Goal: Information Seeking & Learning: Find specific fact

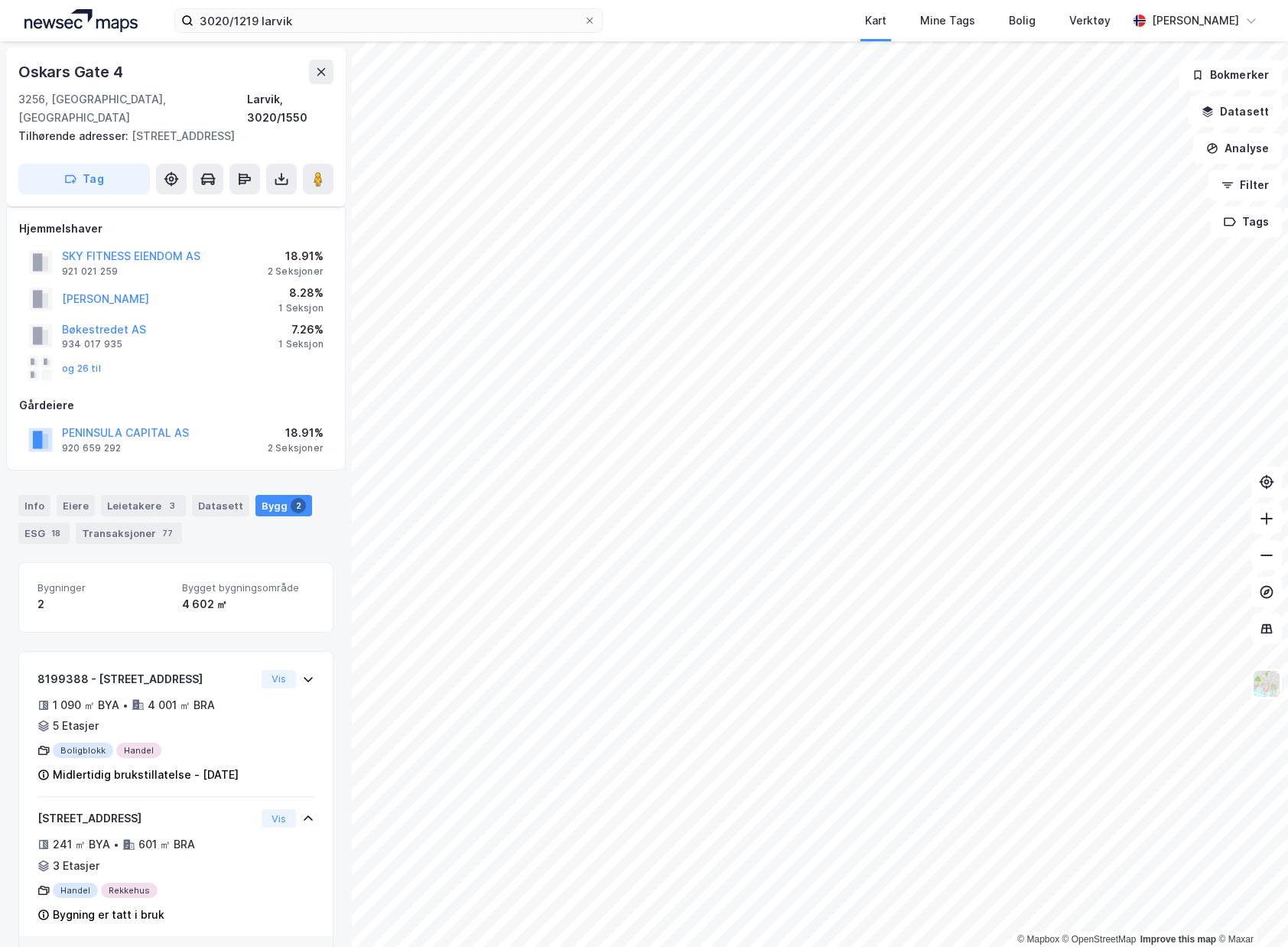
scroll to position [59, 0]
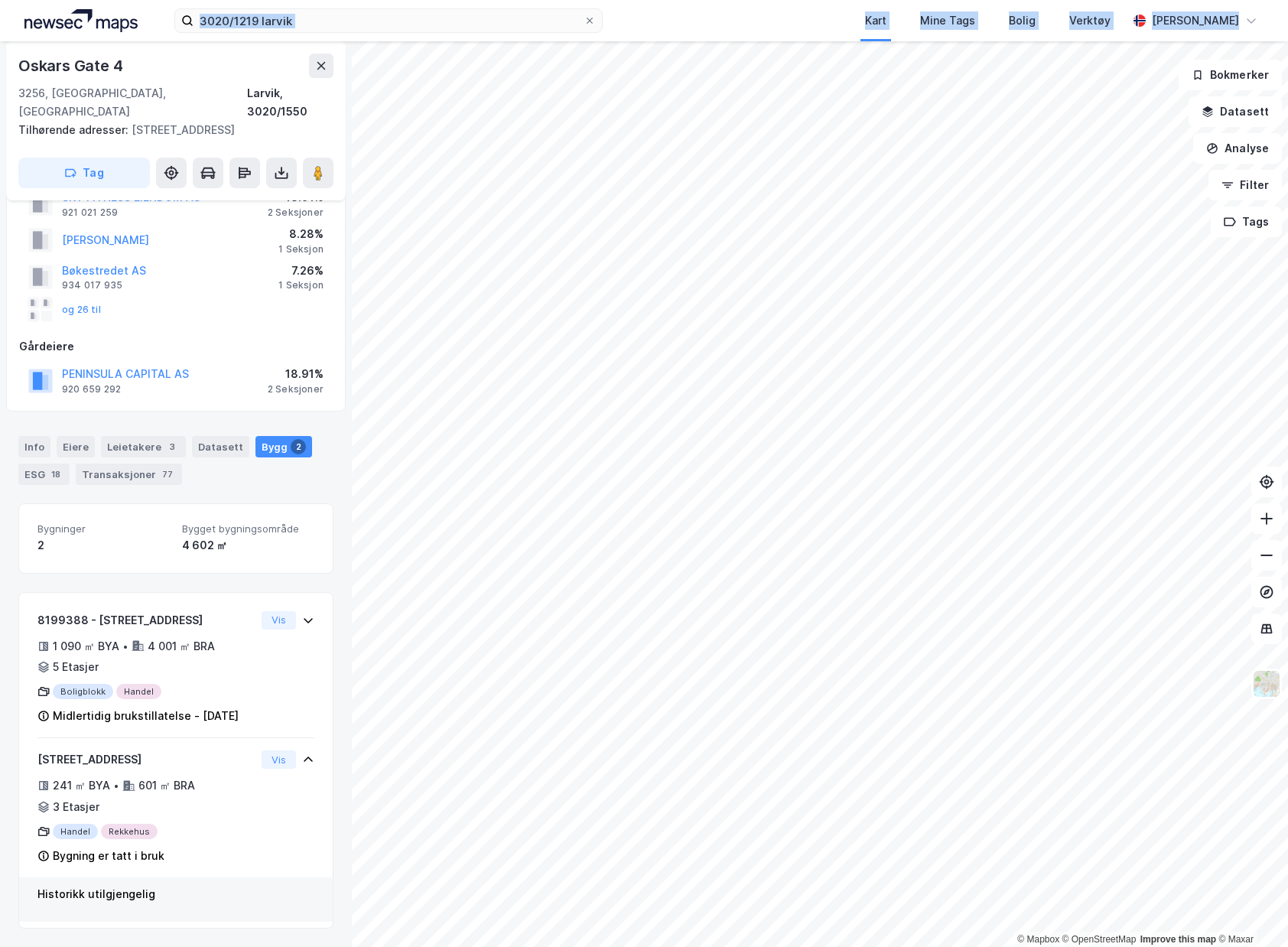
drag, startPoint x: 471, startPoint y: 7, endPoint x: 69, endPoint y: -20, distance: 402.9
click at [69, 0] on html "3020/1219 larvik Kart Mine Tags Bolig Verktøy [PERSON_NAME] © Mapbox © OpenStre…" at bounding box center [644, 474] width 1288 height 947
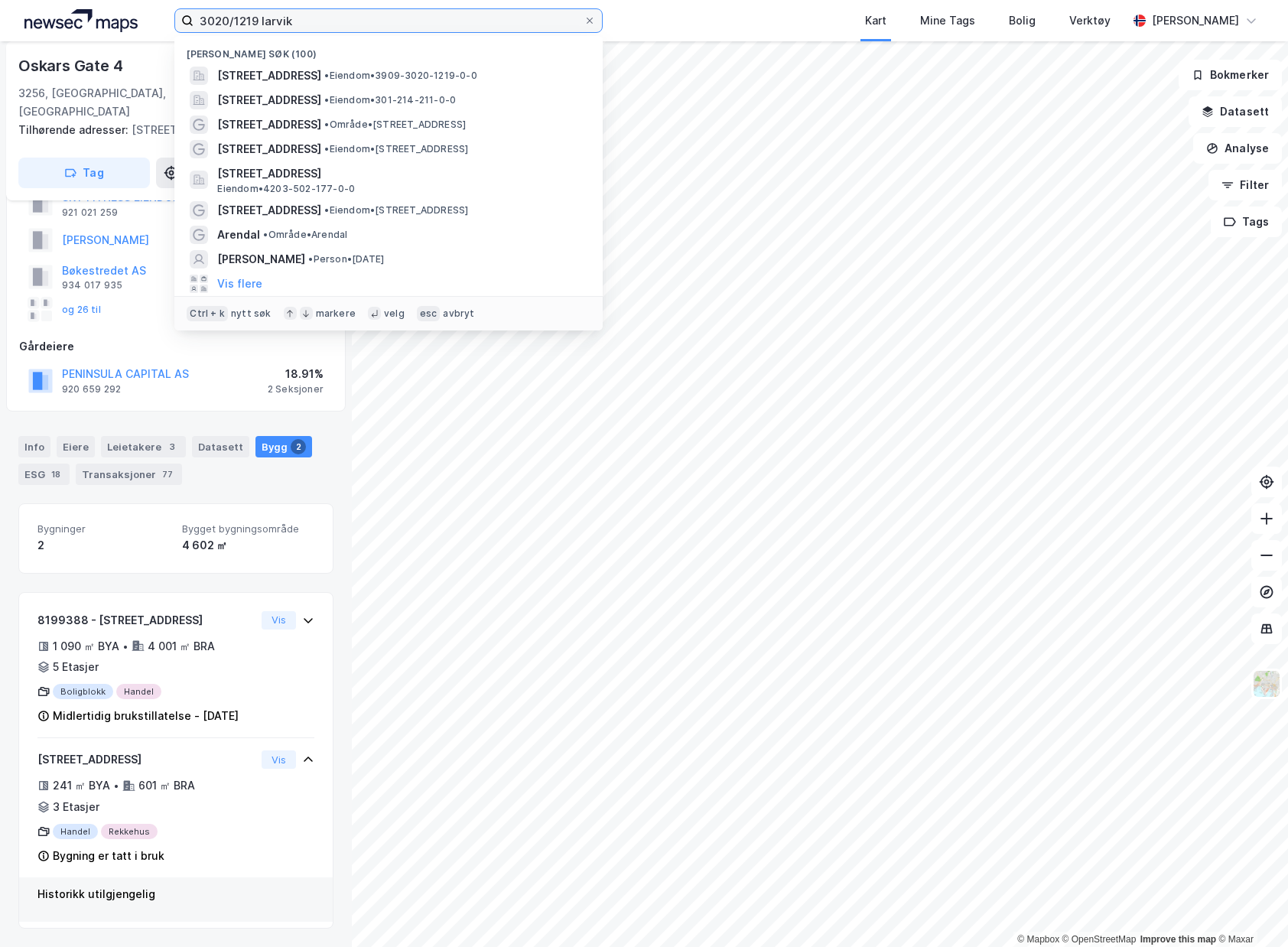
drag, startPoint x: 323, startPoint y: 14, endPoint x: 117, endPoint y: 1, distance: 206.4
click at [117, 1] on div "3020/1219 [PERSON_NAME] søk (100) [STREET_ADDRESS] • Eiendom • 3909-3020-1219-0…" at bounding box center [644, 20] width 1288 height 42
paste input "Thune Gullsmed & Urmaker AS"
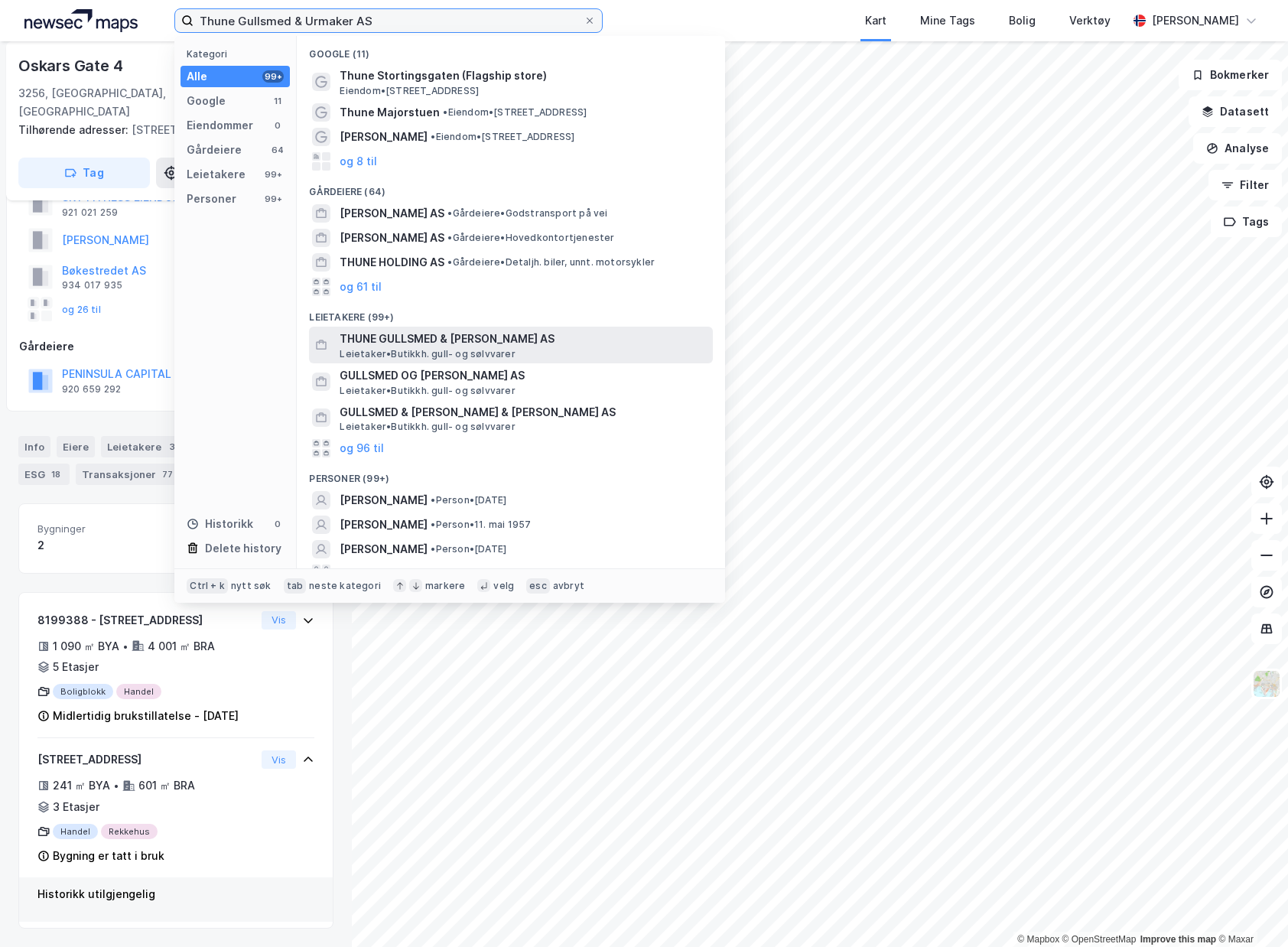
type input "Thune Gullsmed & Urmaker AS"
click at [544, 336] on span "THUNE GULLSMED & [PERSON_NAME] AS" at bounding box center [523, 338] width 367 height 18
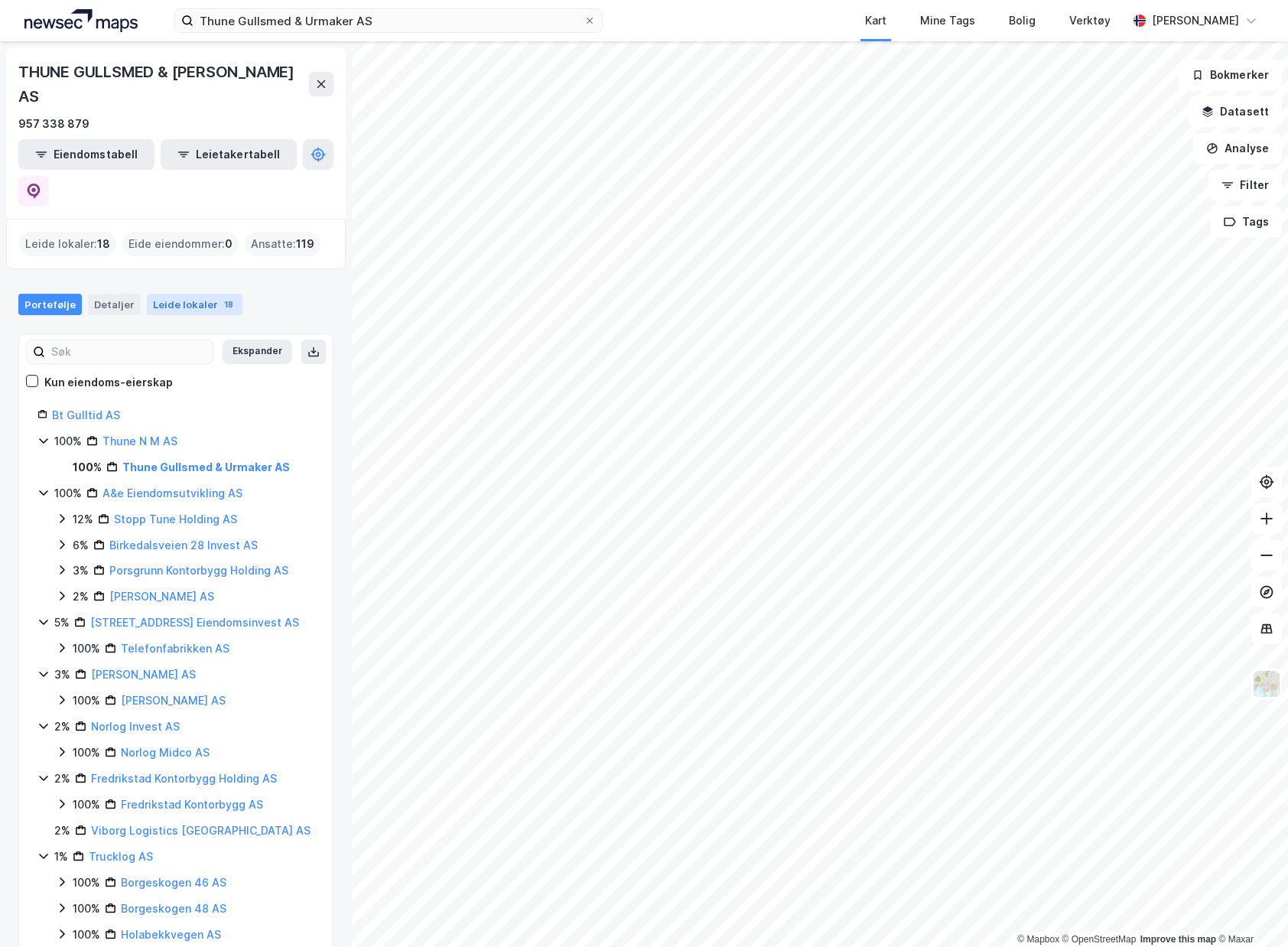
click at [172, 294] on div "Leide lokaler 18" at bounding box center [194, 304] width 96 height 21
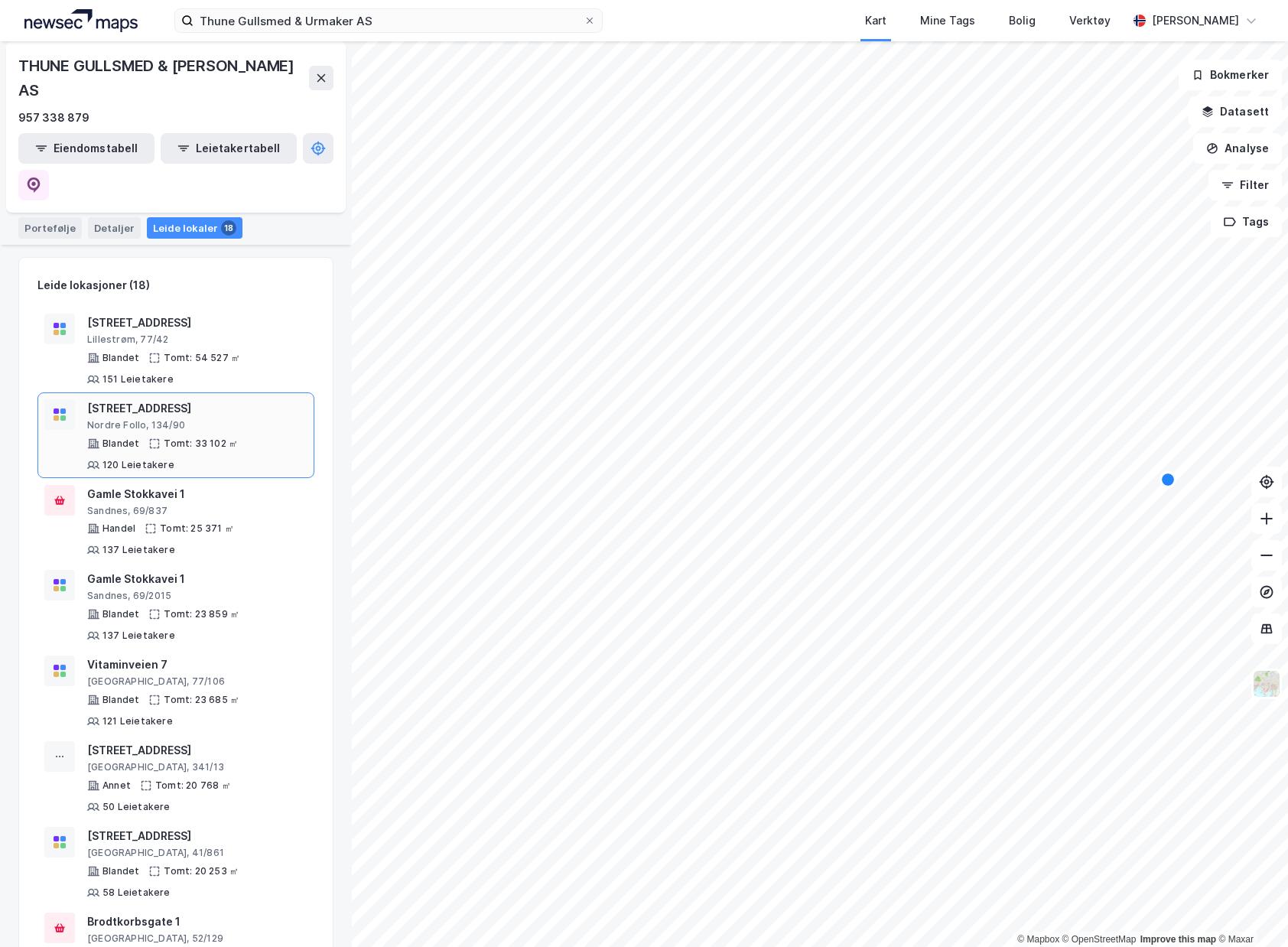
scroll to position [153, 0]
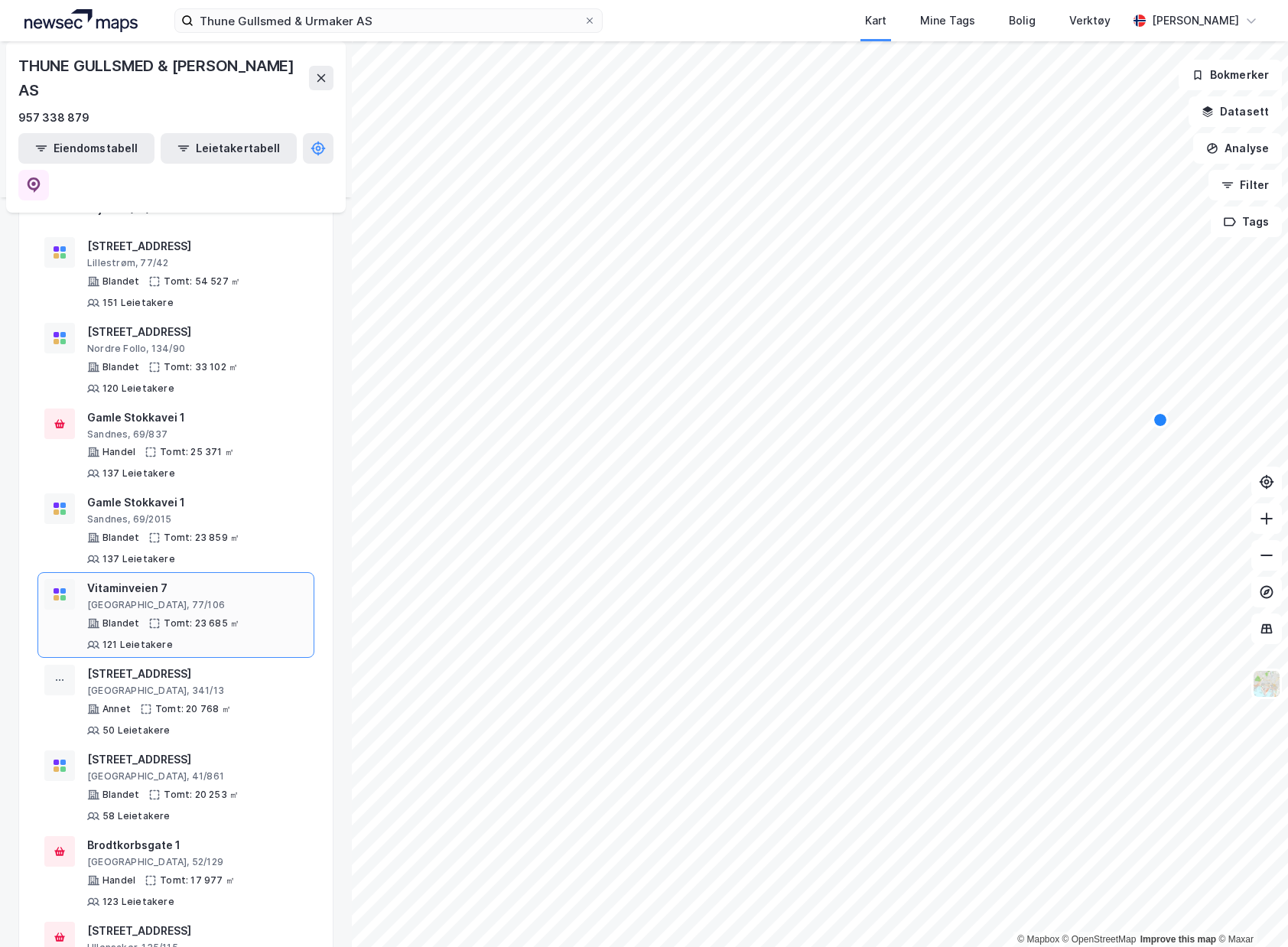
click at [194, 579] on div "Vitaminveien 7" at bounding box center [197, 587] width 220 height 18
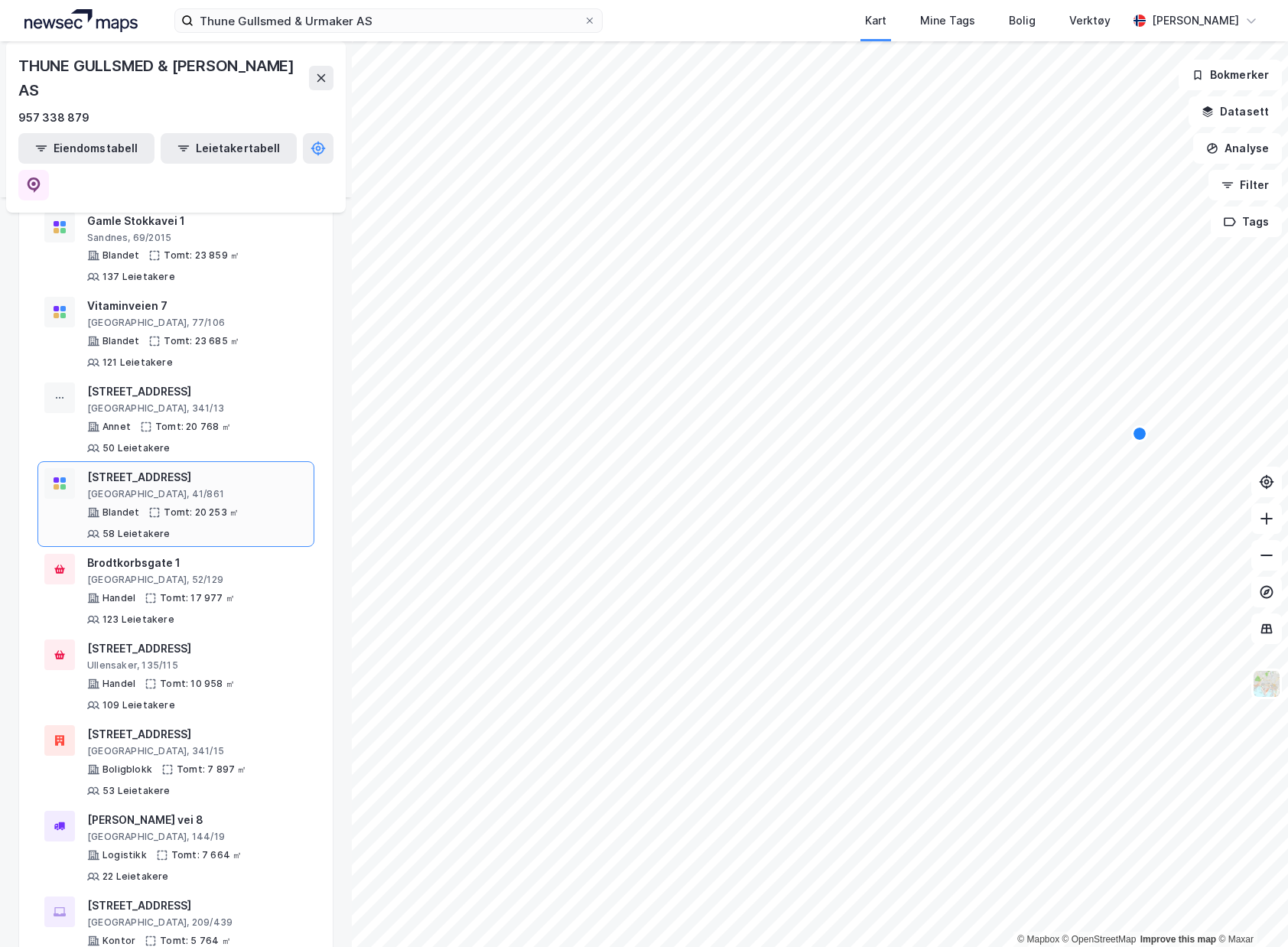
scroll to position [459, 0]
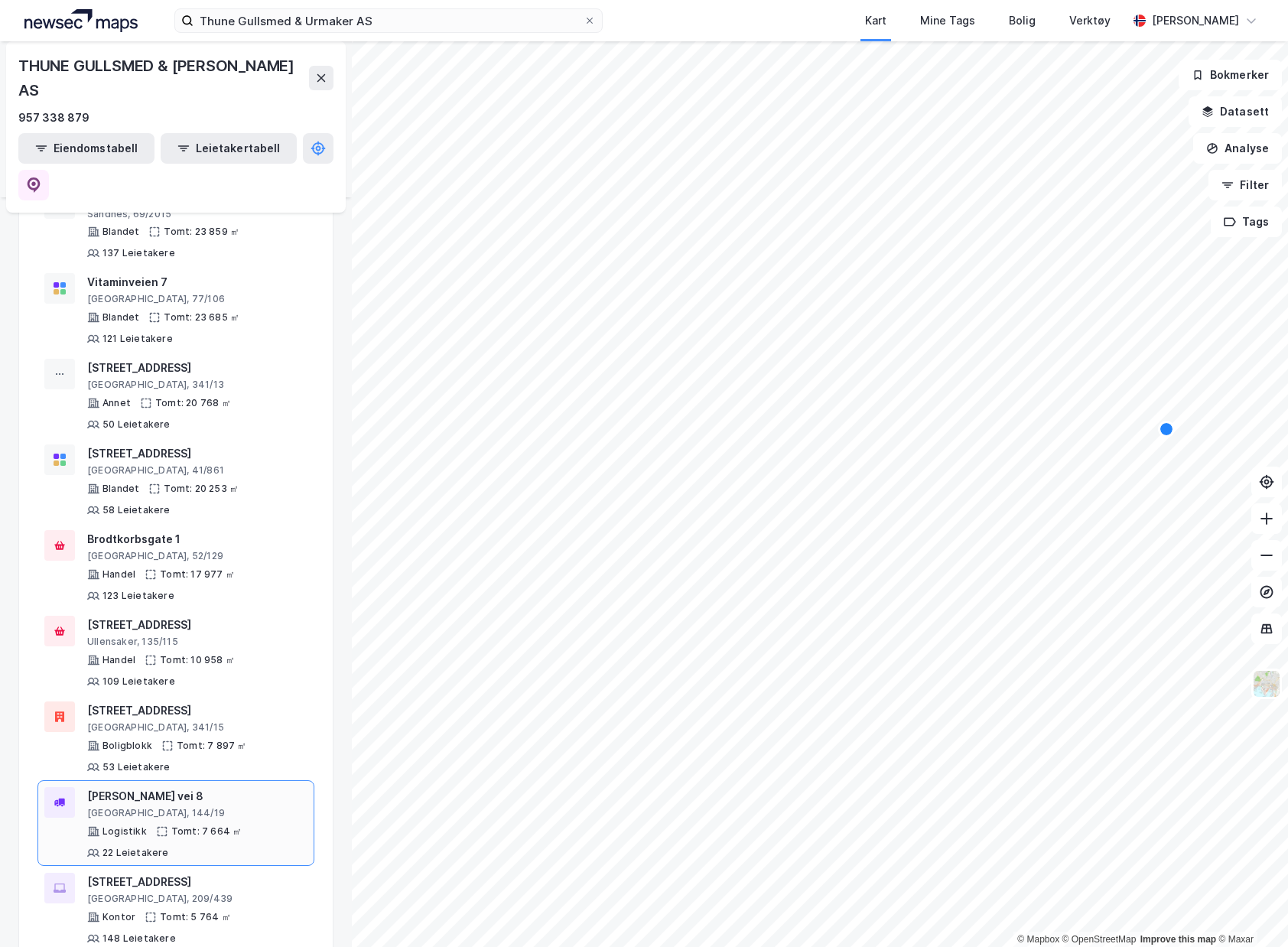
click at [231, 787] on div "[PERSON_NAME] vei 8" at bounding box center [197, 796] width 220 height 18
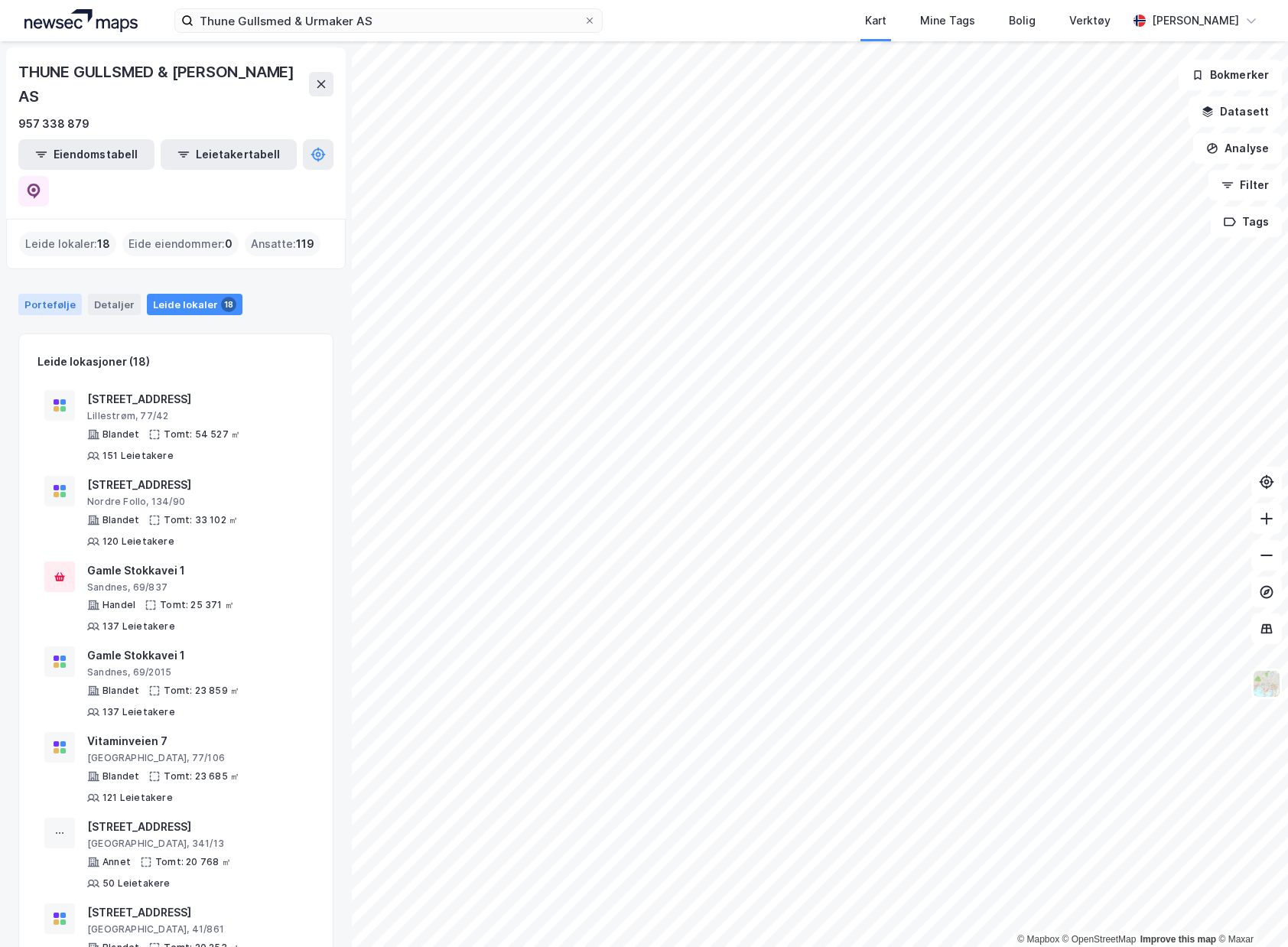
drag, startPoint x: 48, startPoint y: 230, endPoint x: 48, endPoint y: 238, distance: 8.0
click at [48, 275] on div "Portefølje Detaljer Leide lokaler 18" at bounding box center [176, 298] width 352 height 46
click at [49, 294] on div "Portefølje" at bounding box center [49, 304] width 63 height 21
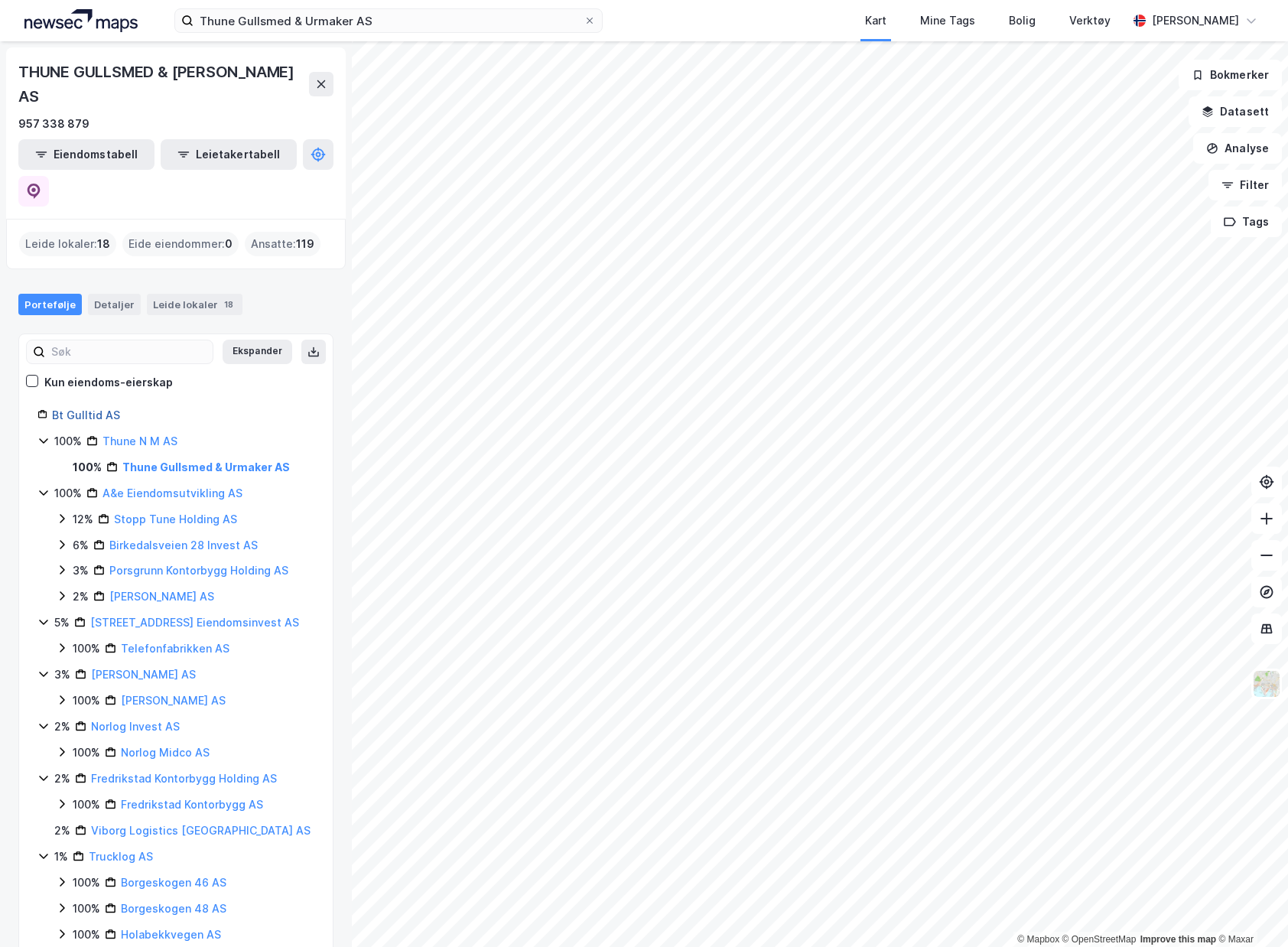
click at [98, 408] on link "Bt Gulltid AS" at bounding box center [85, 415] width 68 height 13
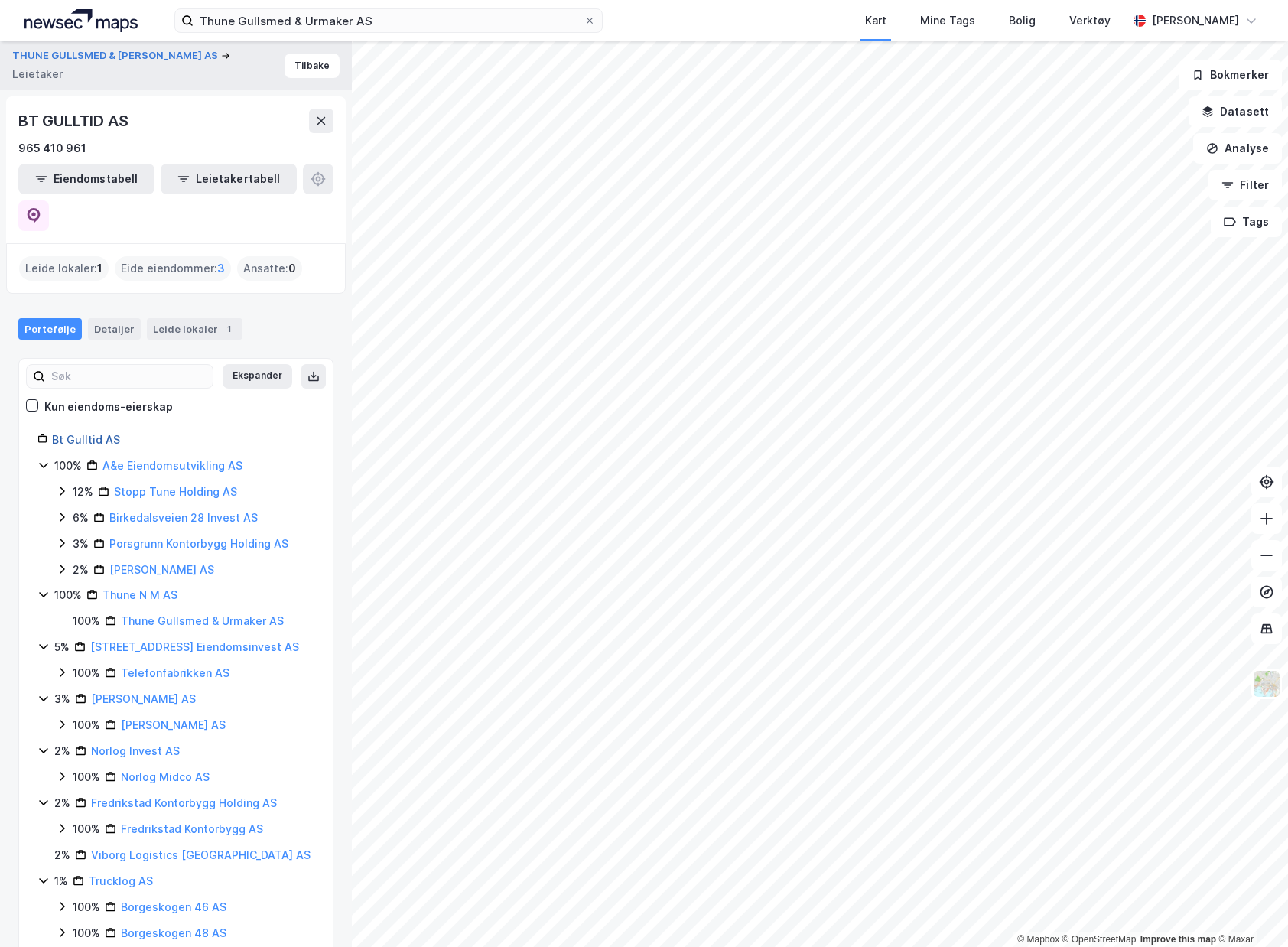
click at [52, 433] on link "Bt Gulltid AS" at bounding box center [85, 439] width 68 height 13
click at [121, 318] on div "Detaljer" at bounding box center [114, 328] width 53 height 21
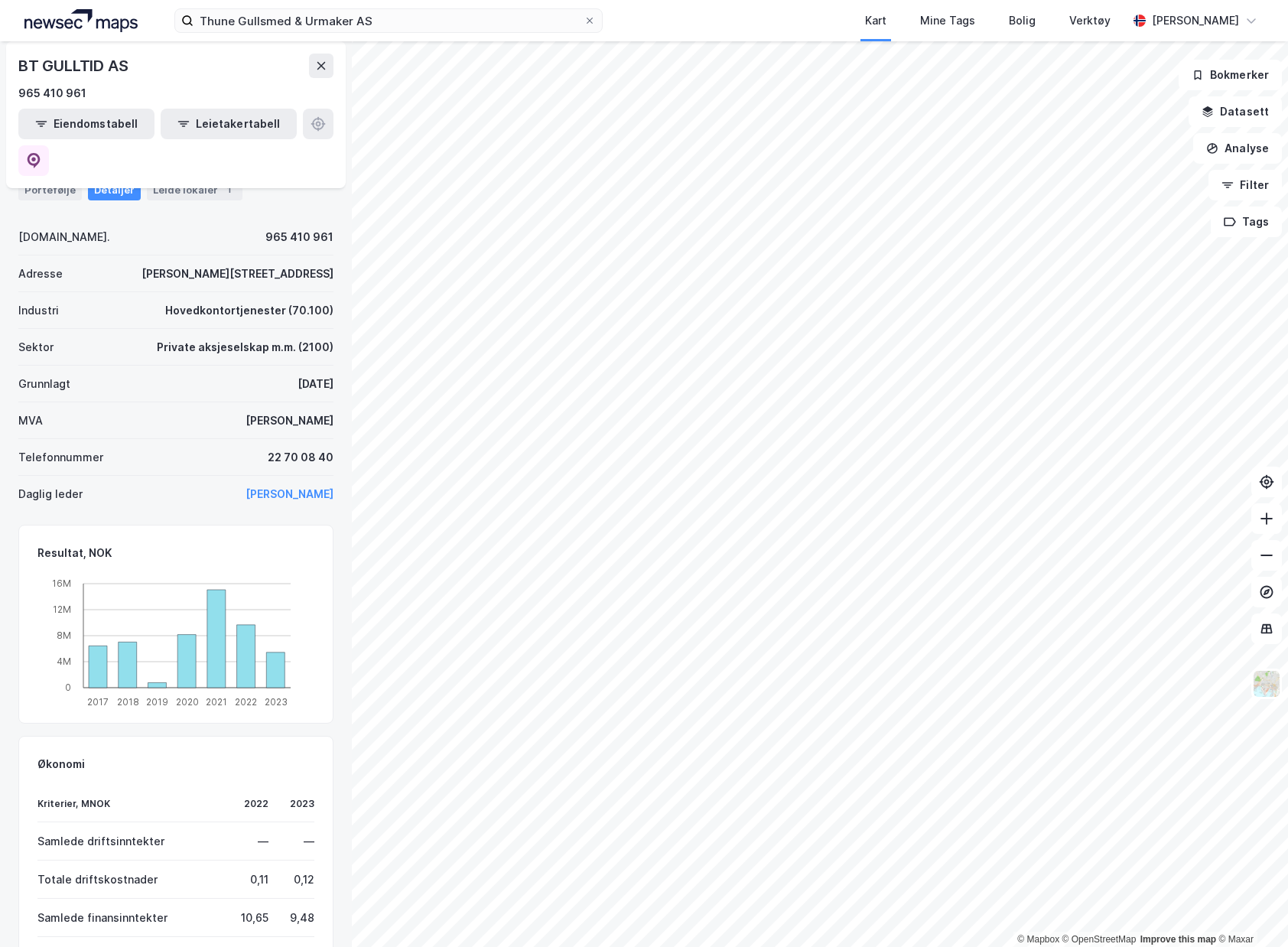
scroll to position [156, 0]
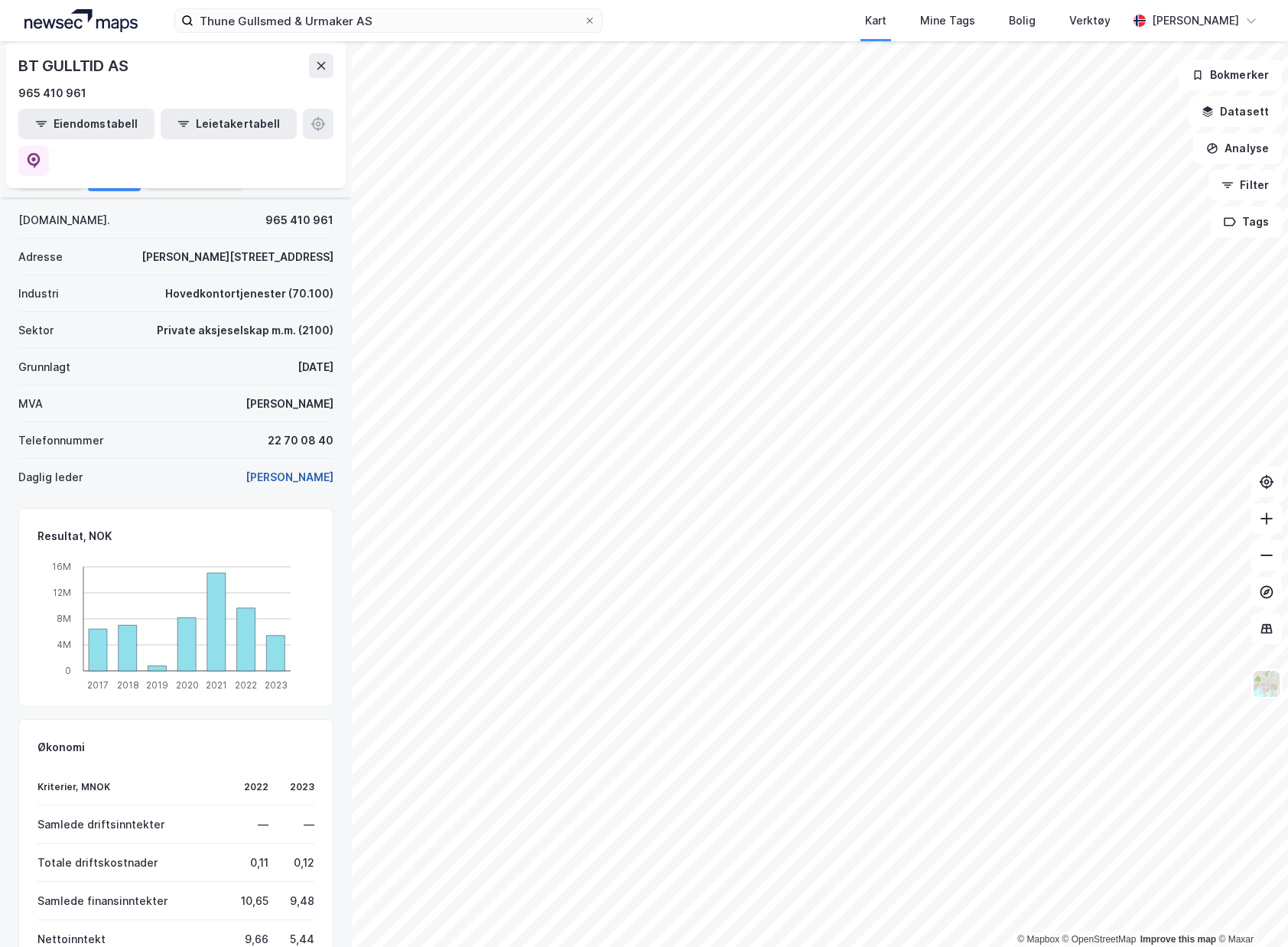
click at [0, 0] on button "[PERSON_NAME]" at bounding box center [0, 0] width 0 height 0
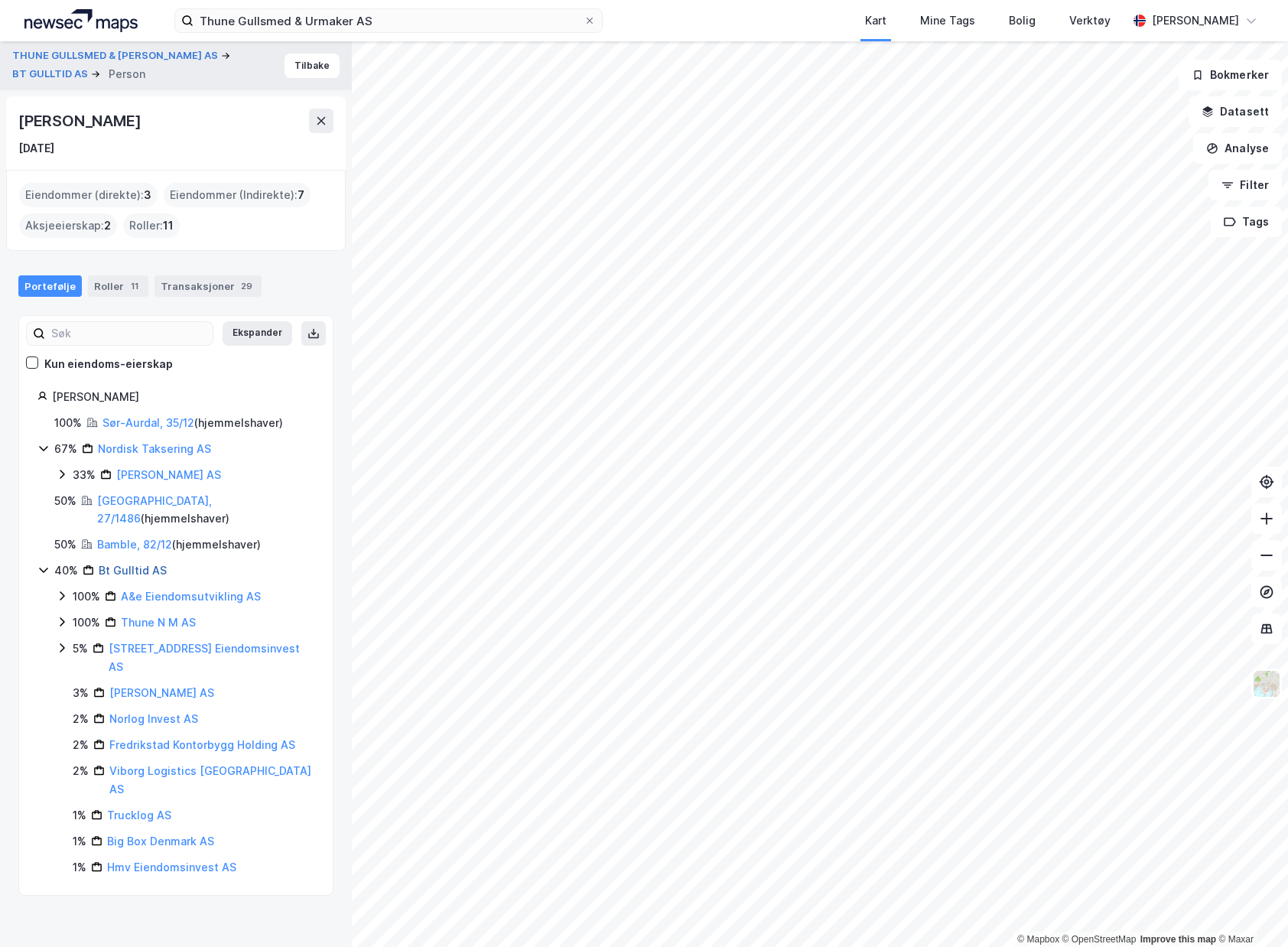
click at [140, 564] on link "Bt Gulltid AS" at bounding box center [132, 570] width 68 height 13
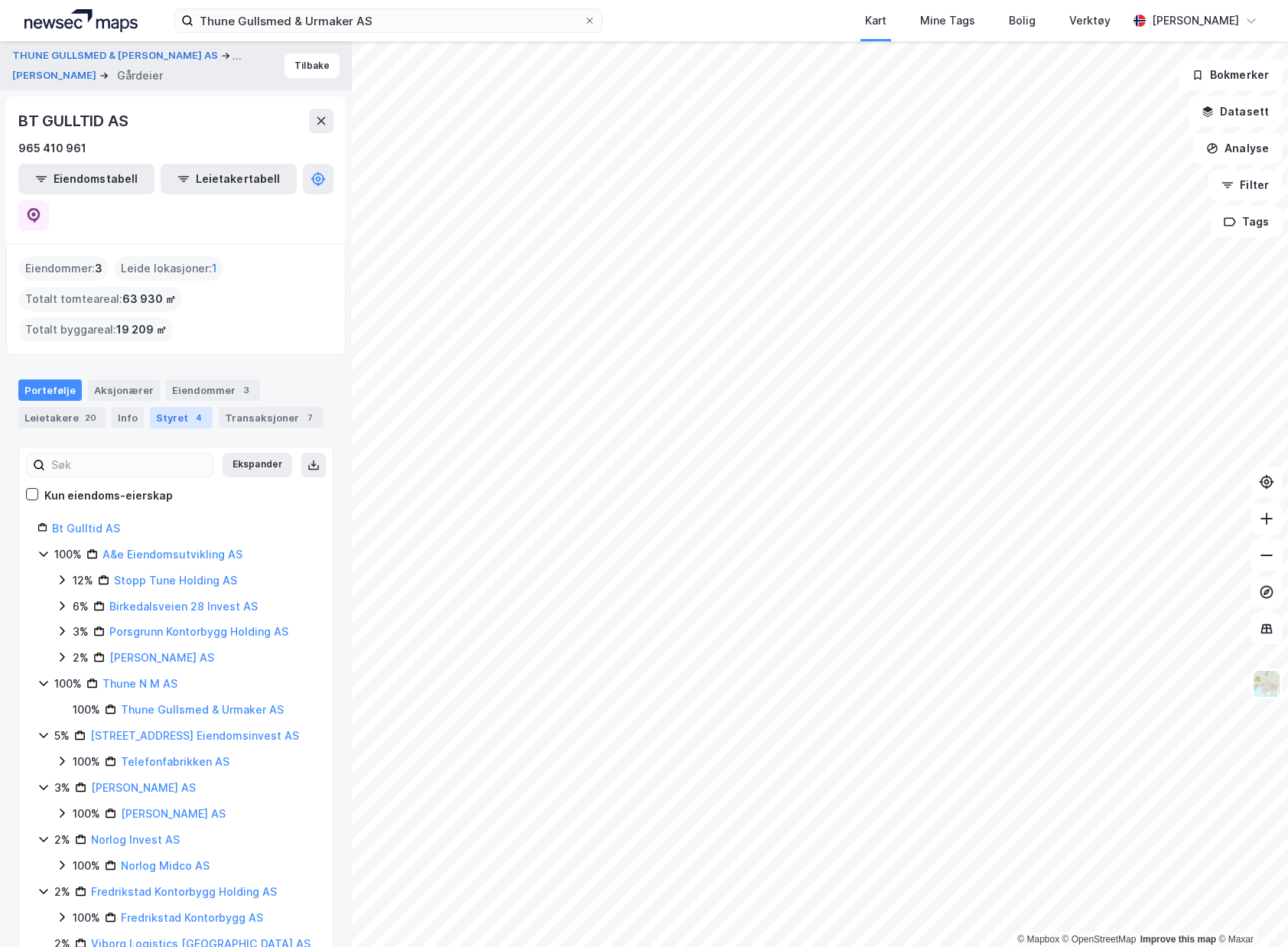
click at [191, 410] on div "4" at bounding box center [199, 418] width 16 height 16
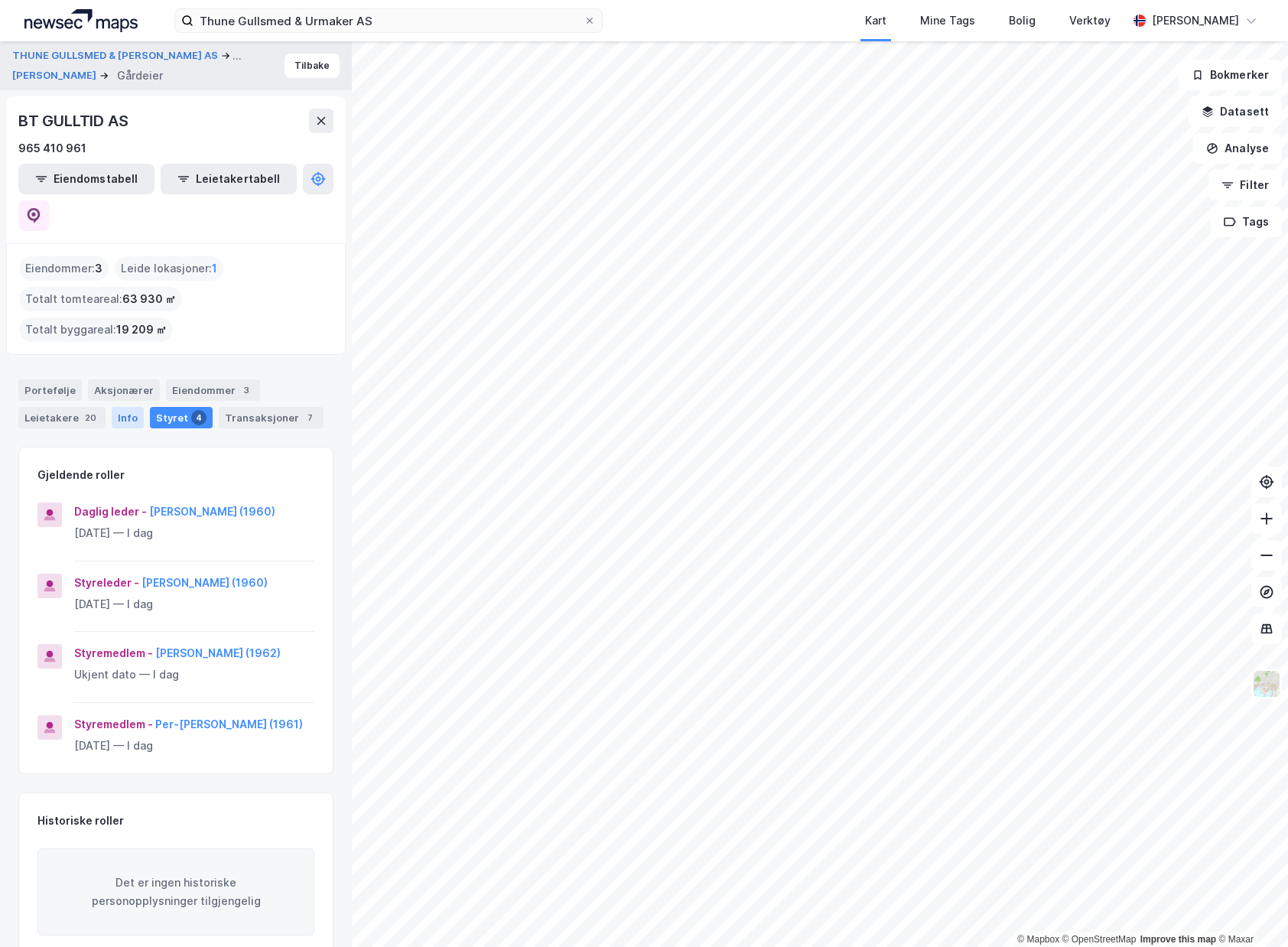
click at [126, 407] on div "Info" at bounding box center [127, 417] width 32 height 21
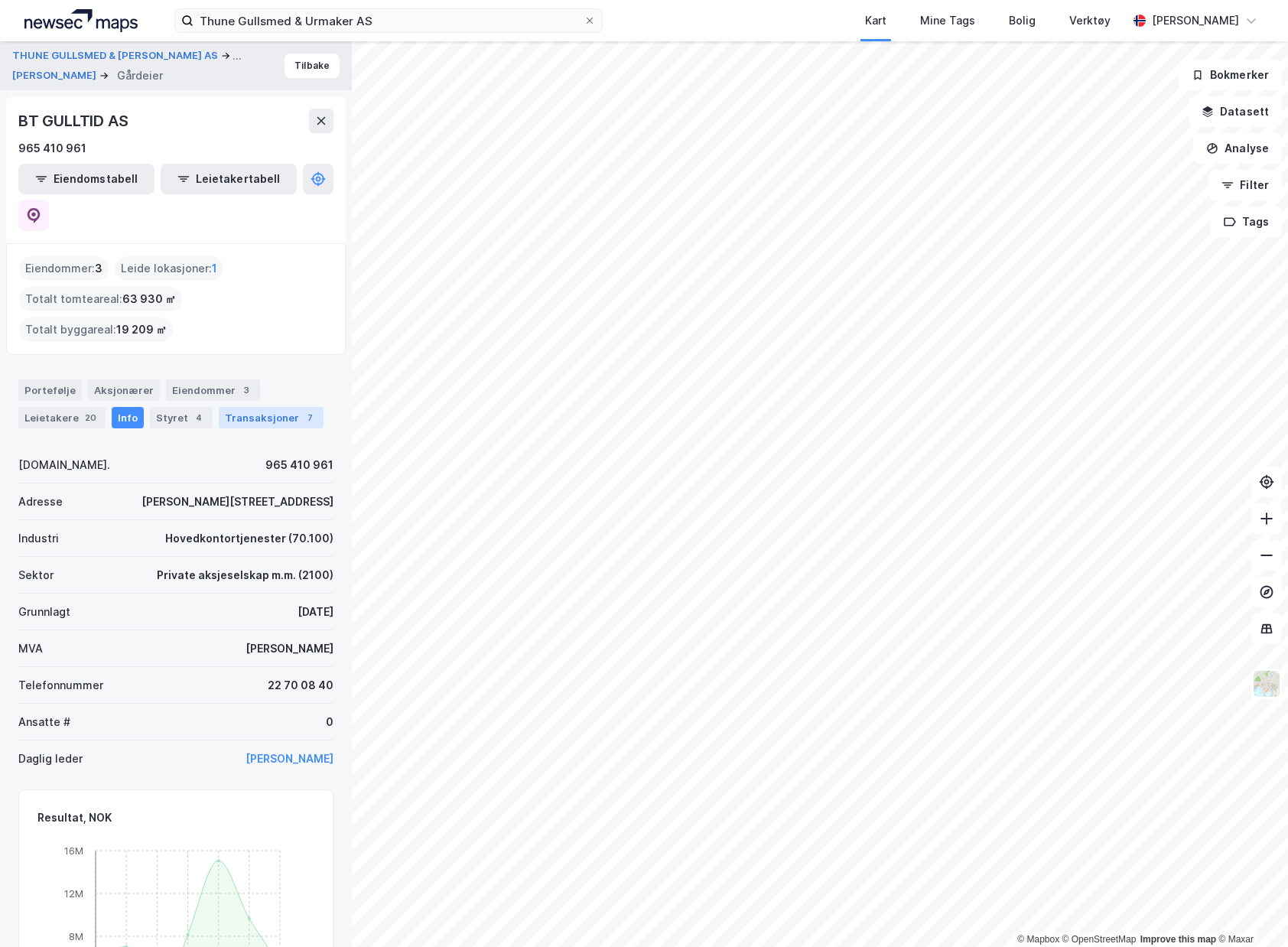
click at [245, 407] on div "Transaksjoner 7" at bounding box center [271, 417] width 105 height 21
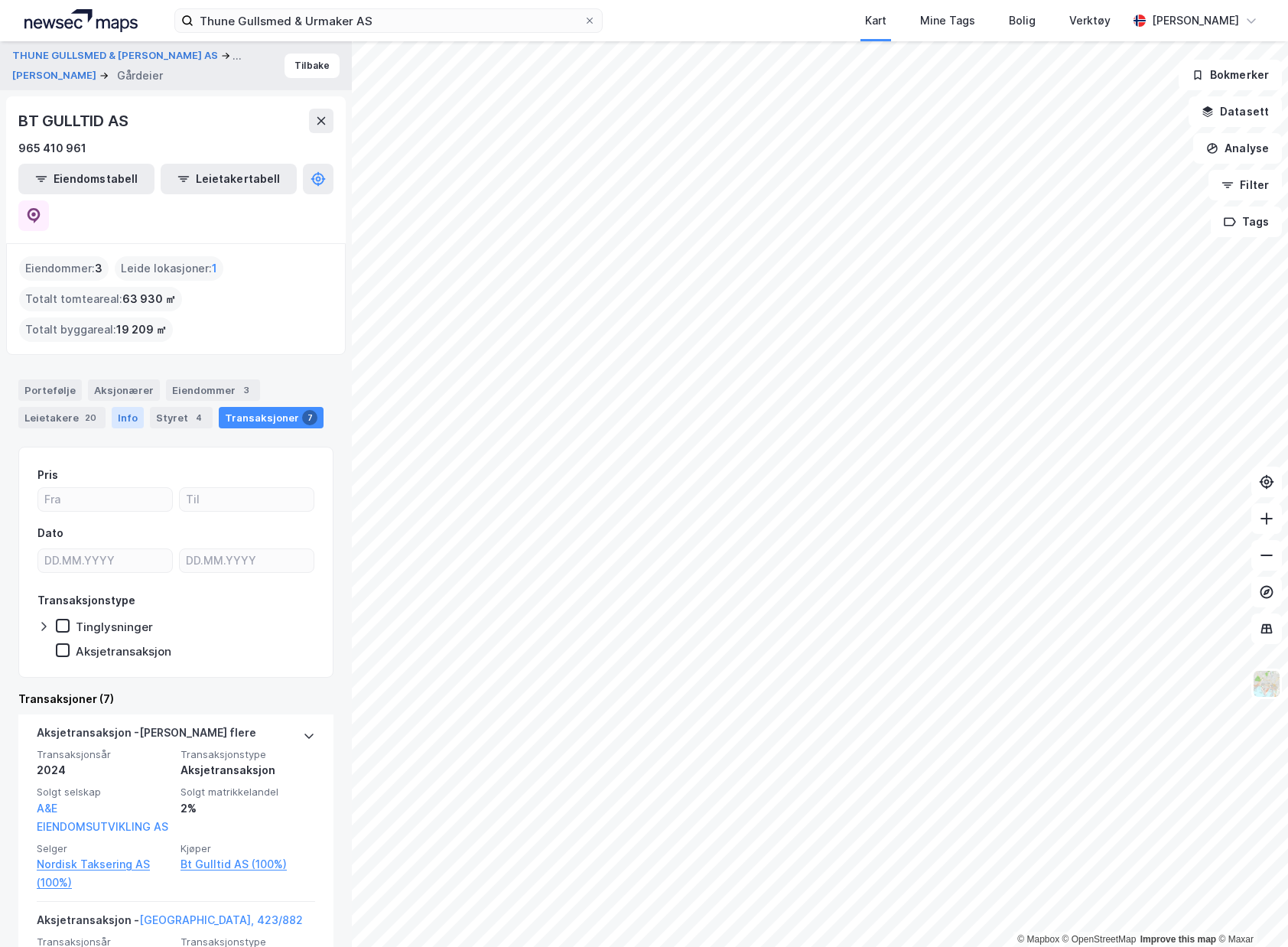
click at [137, 407] on div "Info" at bounding box center [127, 417] width 32 height 21
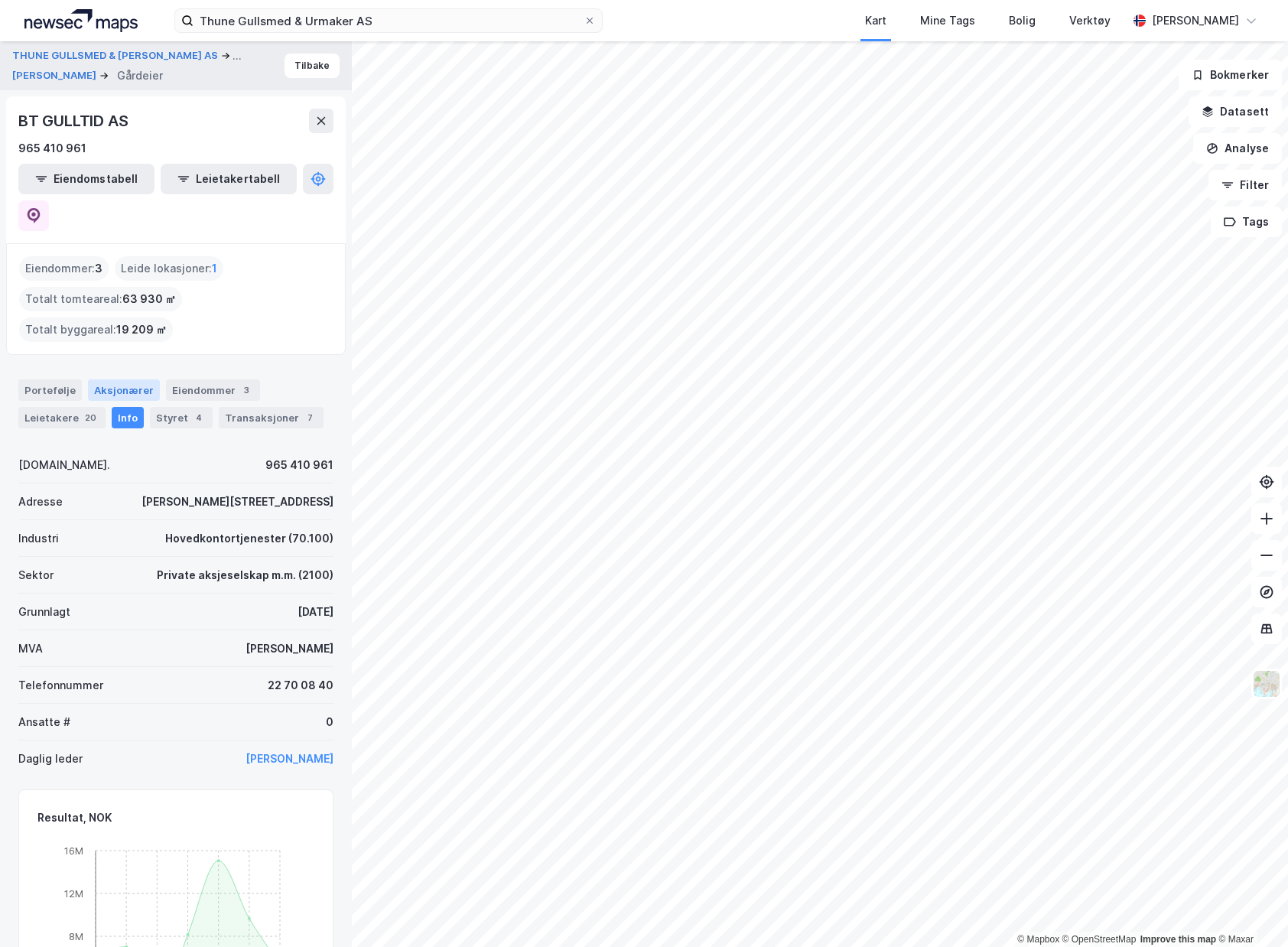
click at [105, 379] on div "Aksjonærer" at bounding box center [124, 390] width 72 height 21
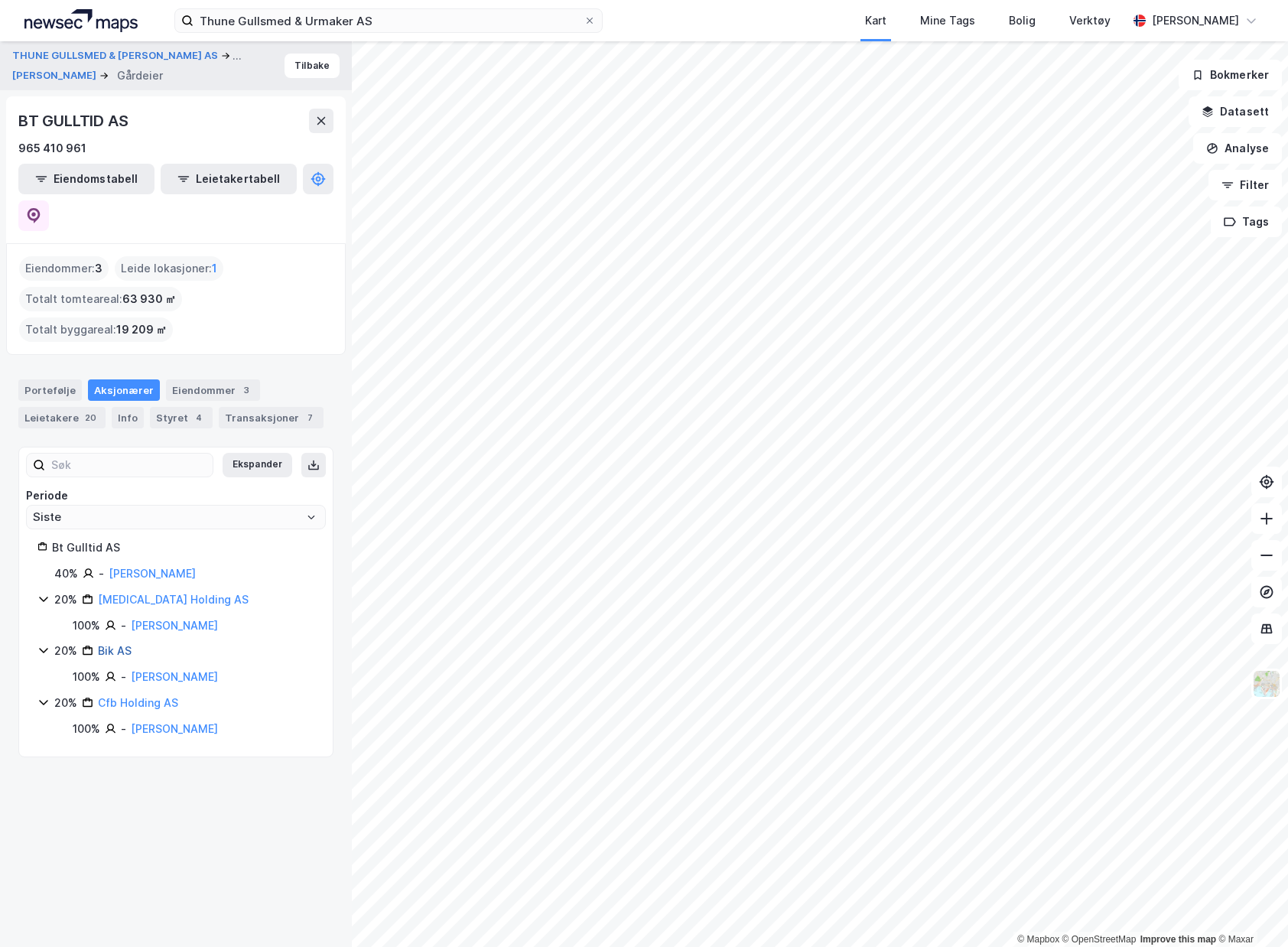
click at [100, 644] on link "Bik AS" at bounding box center [114, 650] width 34 height 13
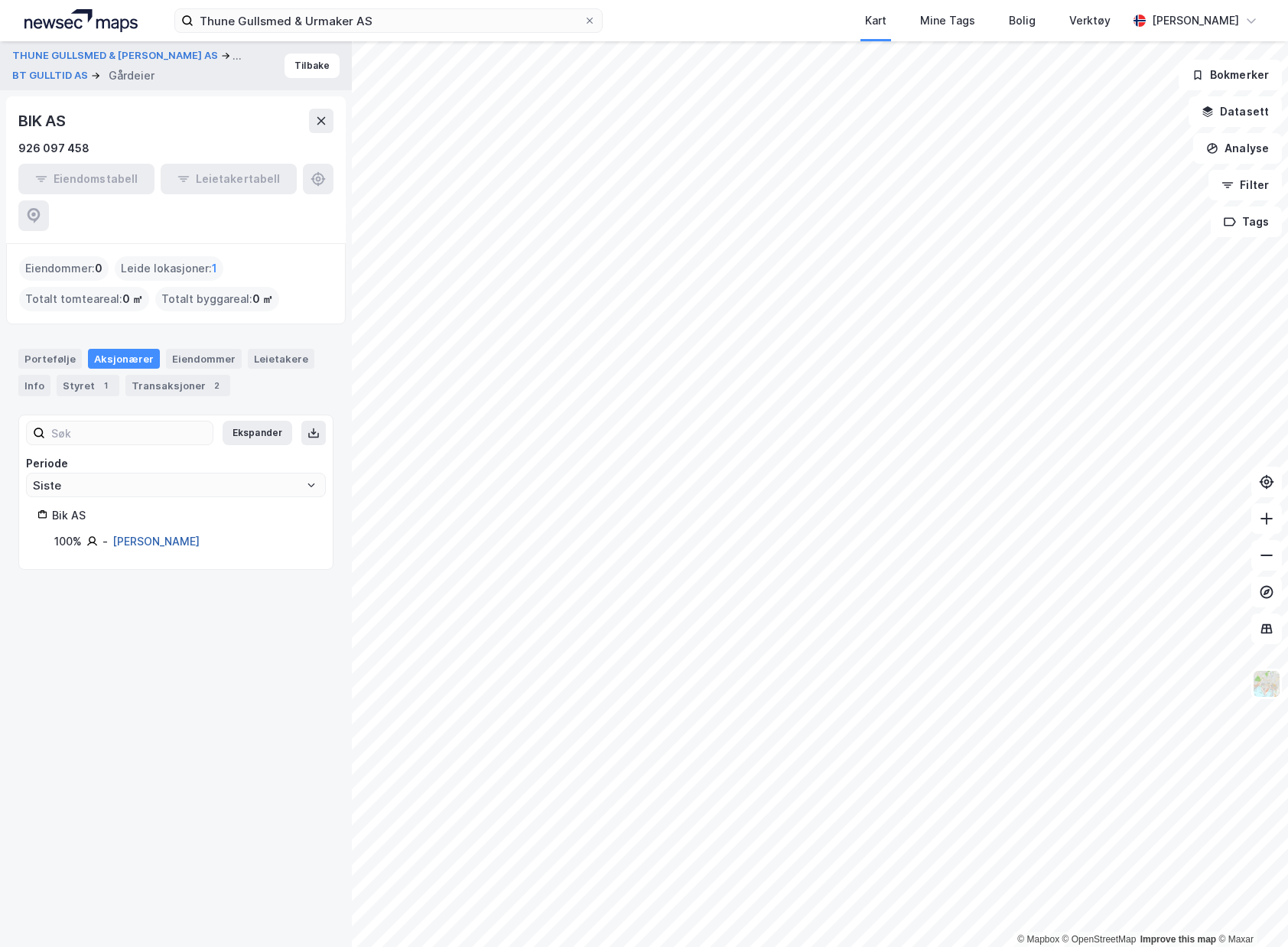
click at [174, 535] on link "[PERSON_NAME]" at bounding box center [155, 541] width 87 height 13
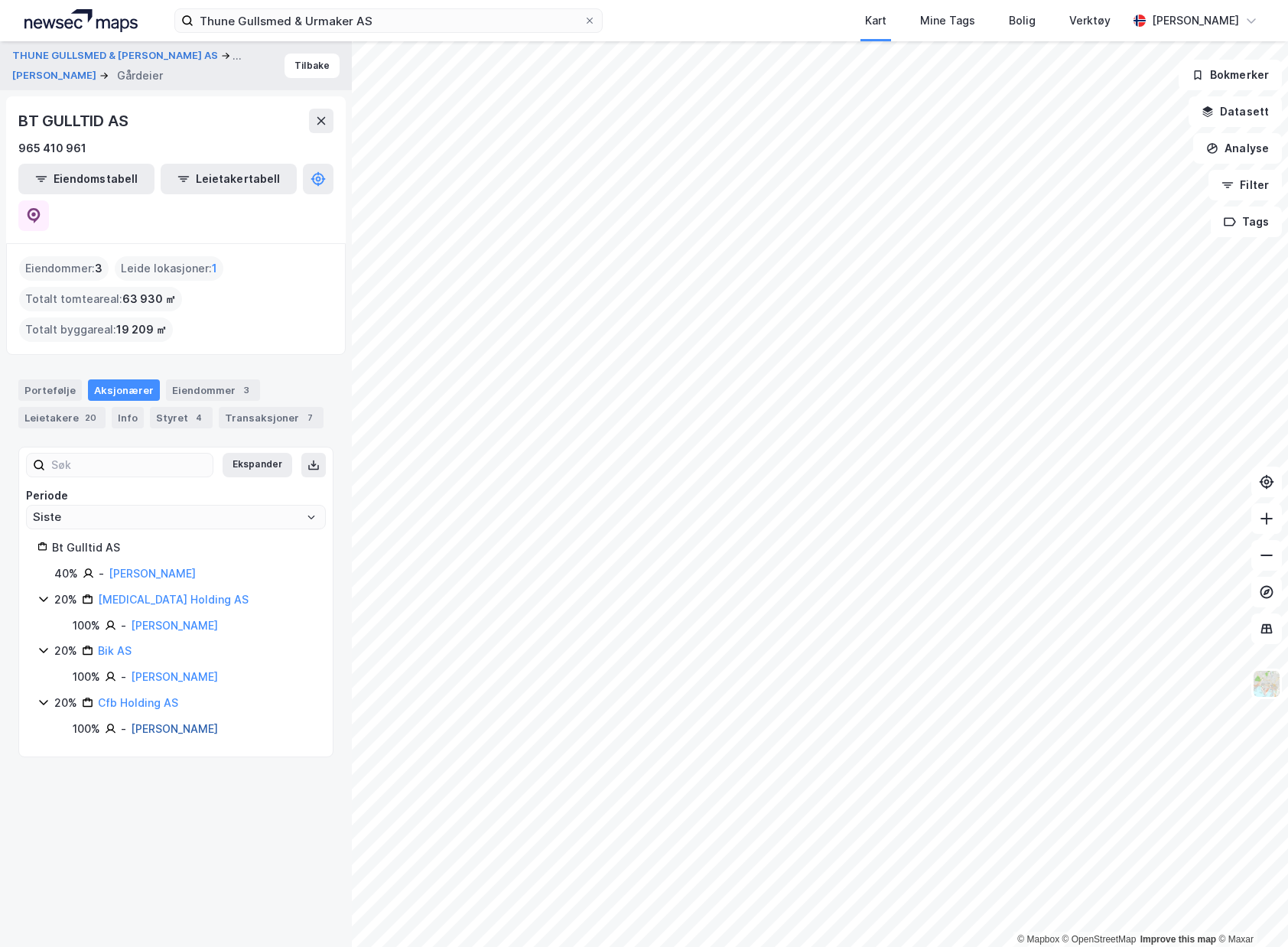
click at [145, 722] on link "[PERSON_NAME]" at bounding box center [174, 728] width 87 height 13
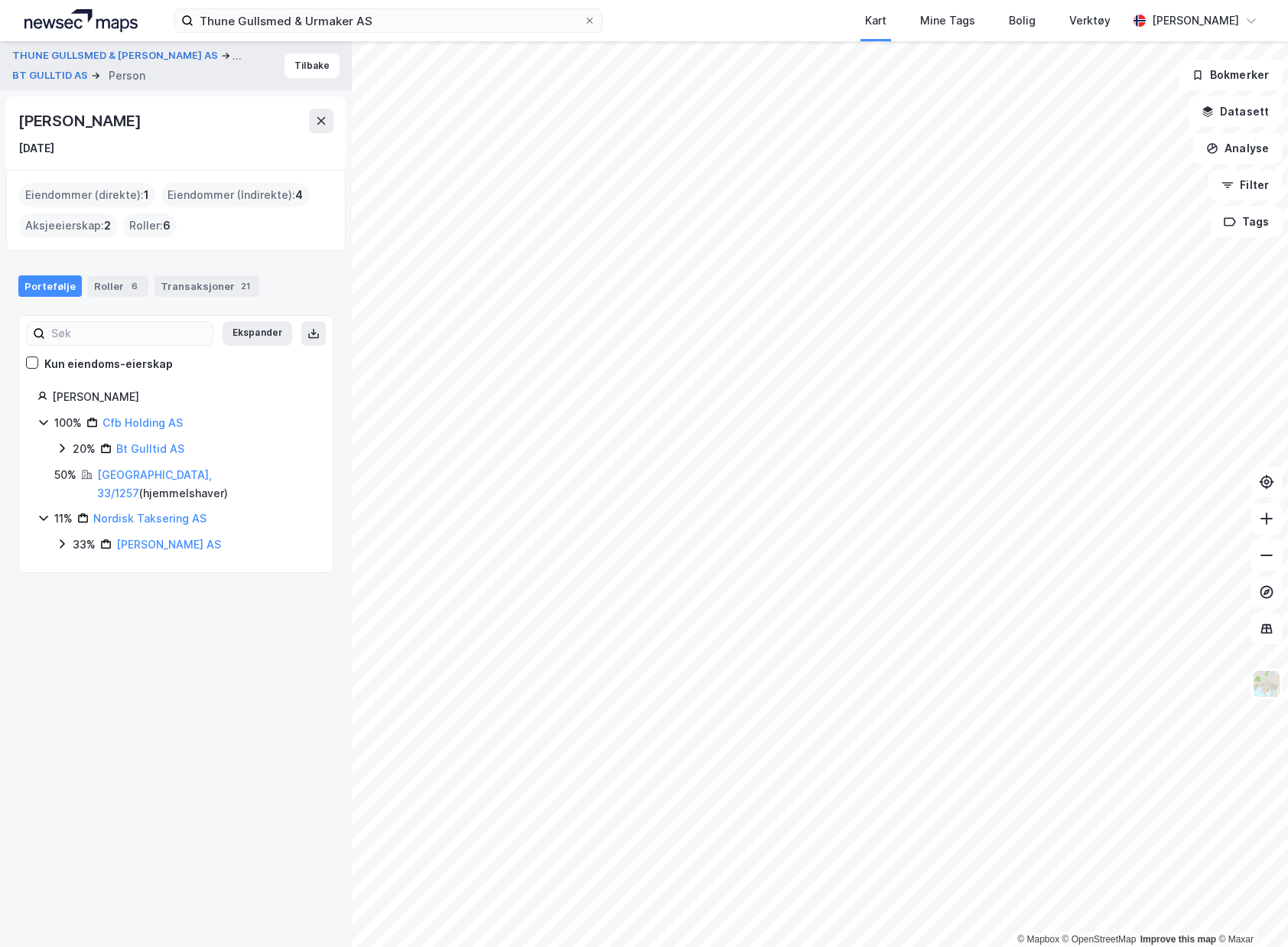
click at [56, 448] on icon at bounding box center [62, 448] width 13 height 13
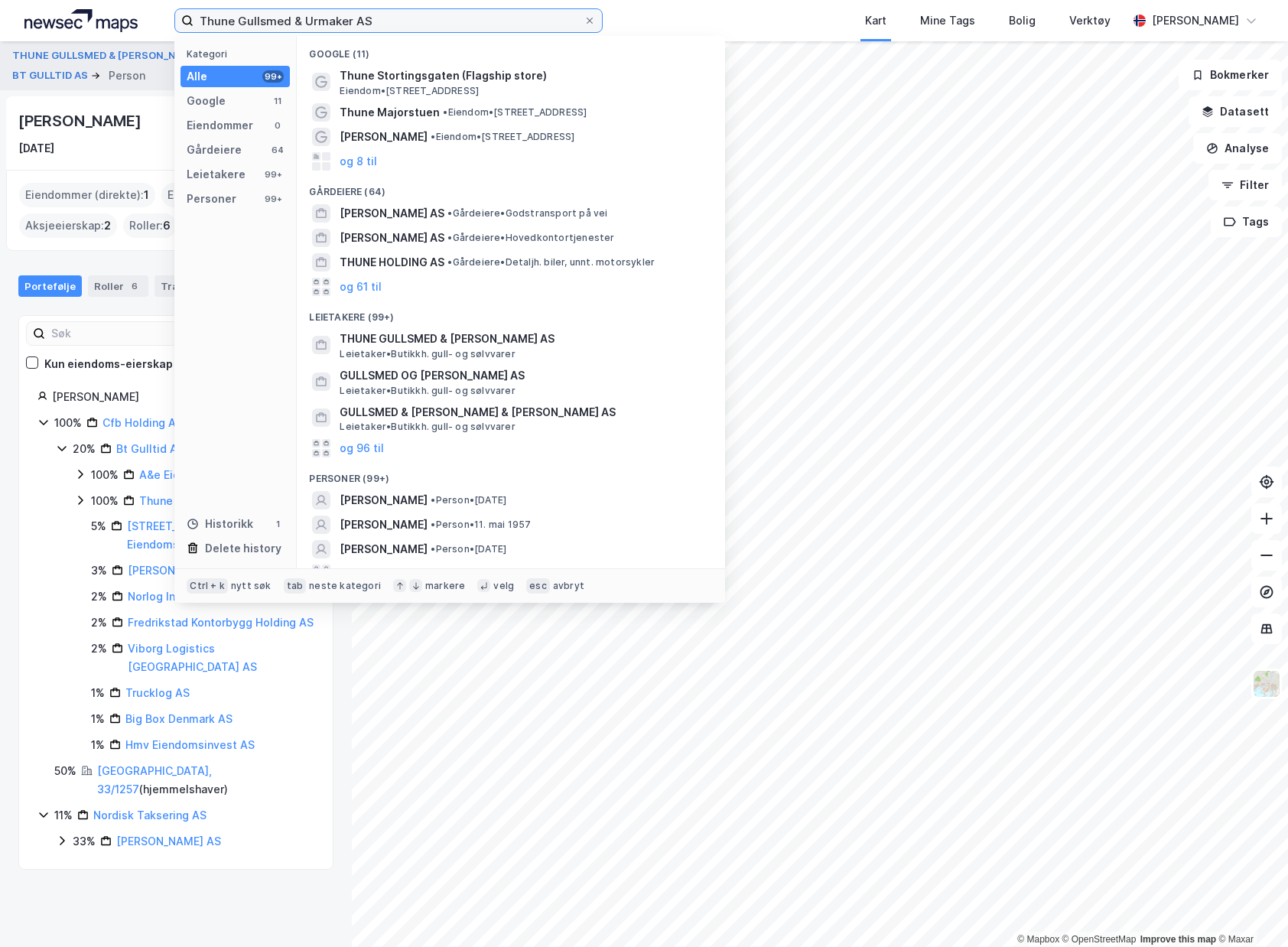
drag, startPoint x: 328, startPoint y: 24, endPoint x: 78, endPoint y: 19, distance: 250.0
click at [145, 19] on div "Thune Gullsmed & Urmaker AS Kategori Alle 99+ Google 11 Eiendommer 0 Gårdeiere …" at bounding box center [644, 20] width 1288 height 42
